Goal: Browse casually

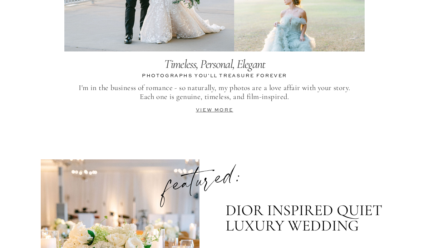
scroll to position [1412, 0]
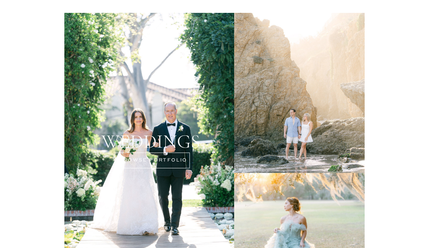
click at [163, 161] on div at bounding box center [149, 135] width 170 height 245
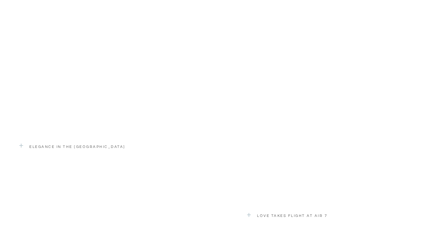
scroll to position [1602, 0]
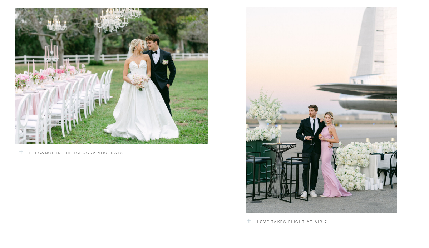
click at [59, 152] on p "ELEGANCE IN THE WALNUT GROVE" at bounding box center [96, 154] width 135 height 9
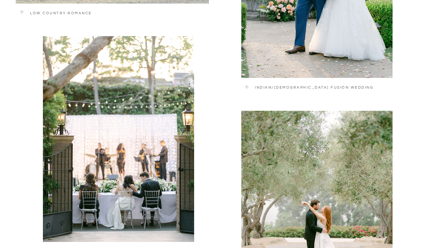
scroll to position [930, 0]
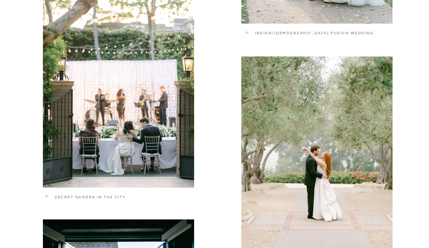
click at [294, 146] on div at bounding box center [316, 155] width 151 height 197
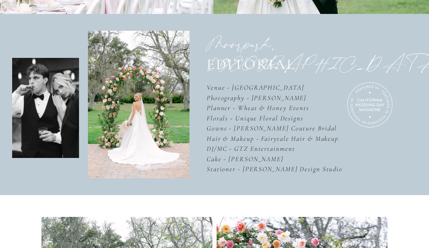
scroll to position [243, 0]
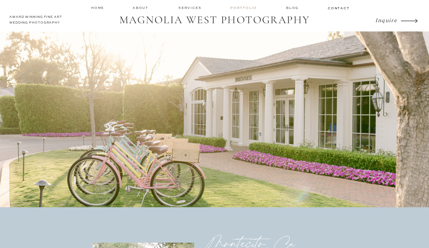
click at [247, 7] on nav "Portfolio" at bounding box center [244, 7] width 28 height 5
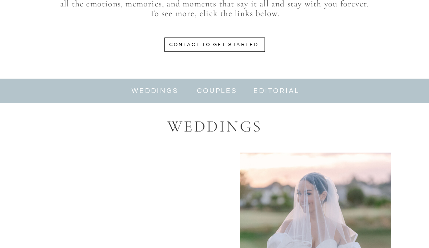
scroll to position [425, 0]
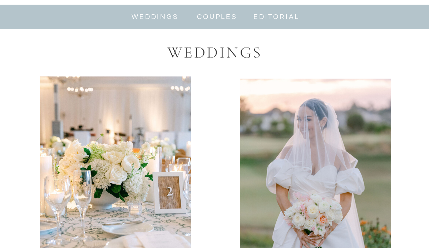
click at [166, 20] on nav "weddings" at bounding box center [155, 17] width 48 height 8
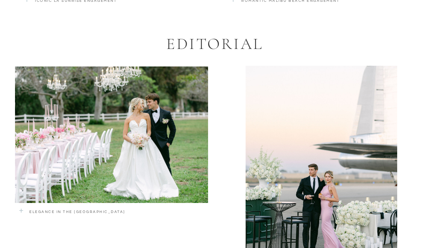
scroll to position [1555, 0]
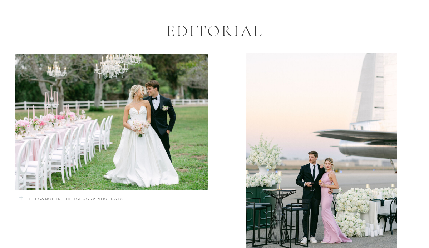
click at [140, 134] on div at bounding box center [111, 122] width 193 height 137
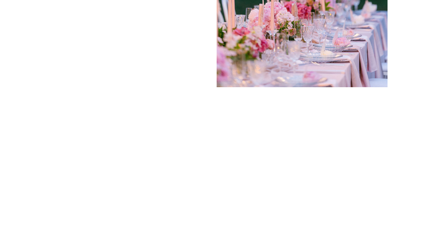
scroll to position [5347, 0]
